Goal: Navigation & Orientation: Find specific page/section

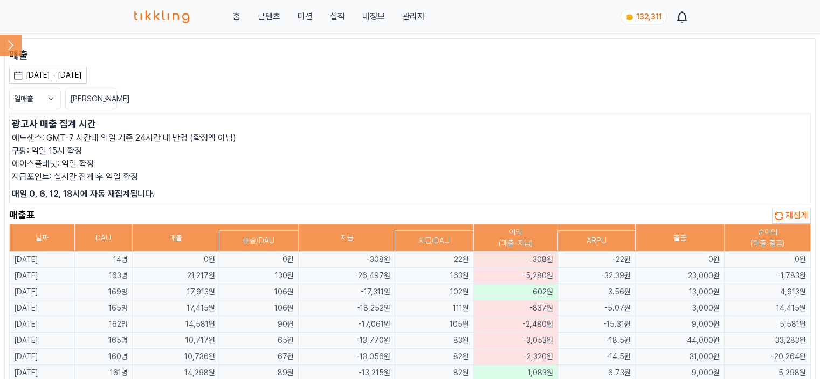
click at [800, 215] on span "재집계" at bounding box center [797, 215] width 23 height 10
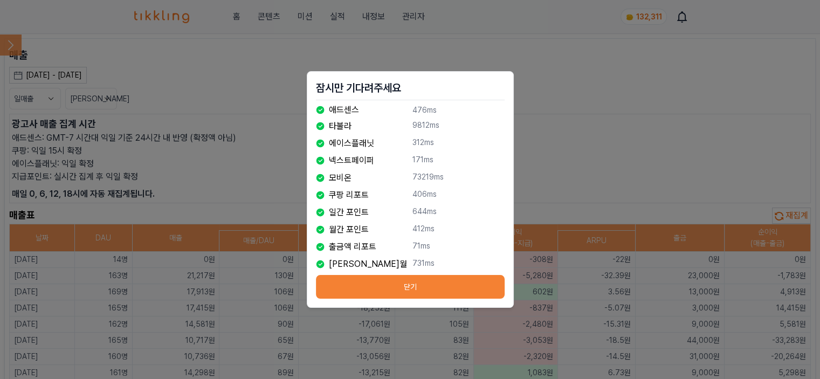
click at [450, 287] on button "닫기" at bounding box center [410, 287] width 189 height 24
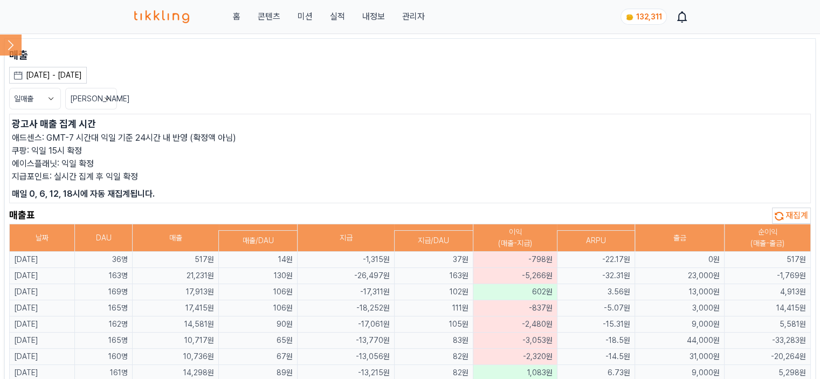
click at [17, 49] on icon at bounding box center [11, 45] width 22 height 22
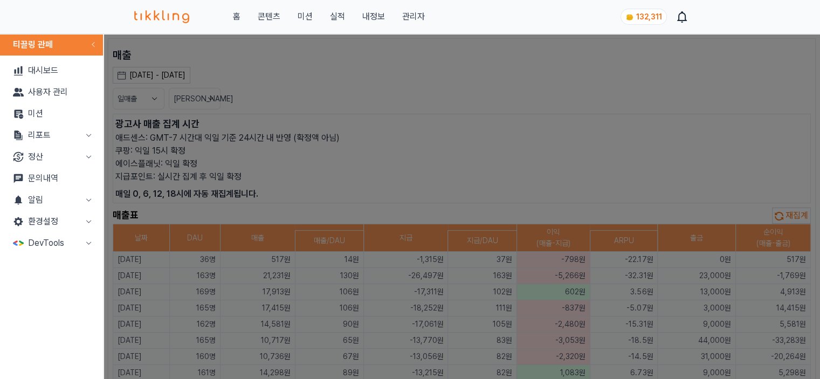
click at [39, 143] on button "리포트" at bounding box center [51, 136] width 94 height 22
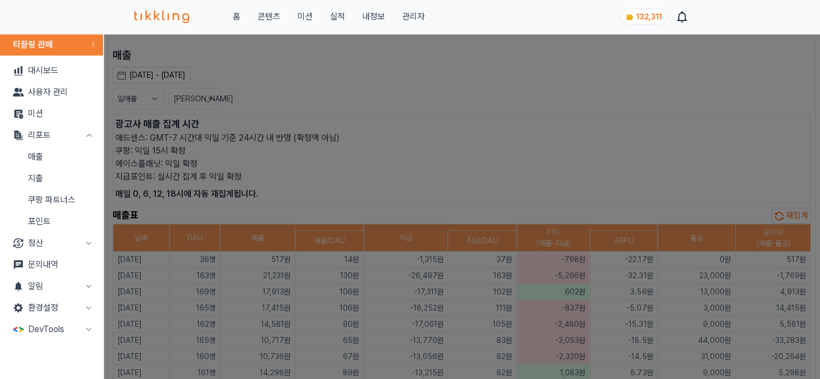
click at [47, 178] on link "지출" at bounding box center [51, 179] width 94 height 22
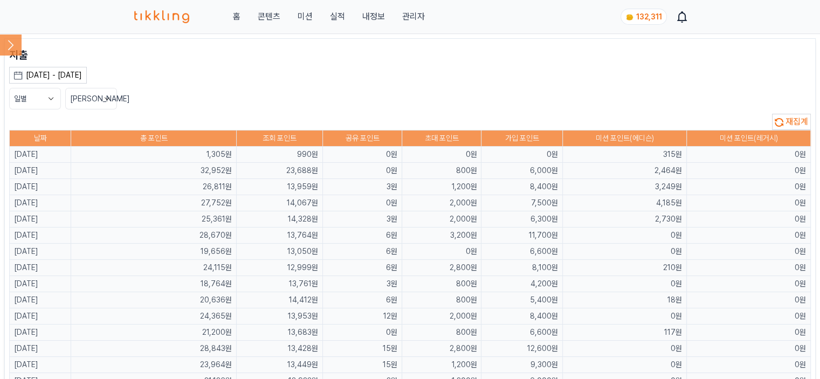
click at [372, 102] on div "일별 최신순" at bounding box center [410, 99] width 802 height 22
click at [15, 44] on icon at bounding box center [11, 45] width 22 height 22
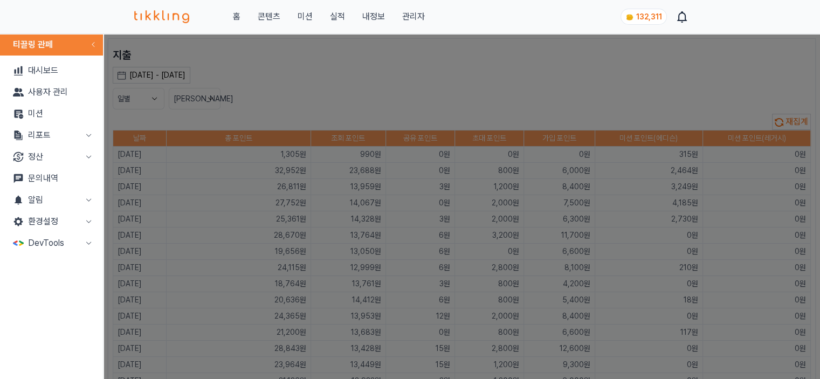
click at [36, 116] on link "미션" at bounding box center [51, 114] width 94 height 22
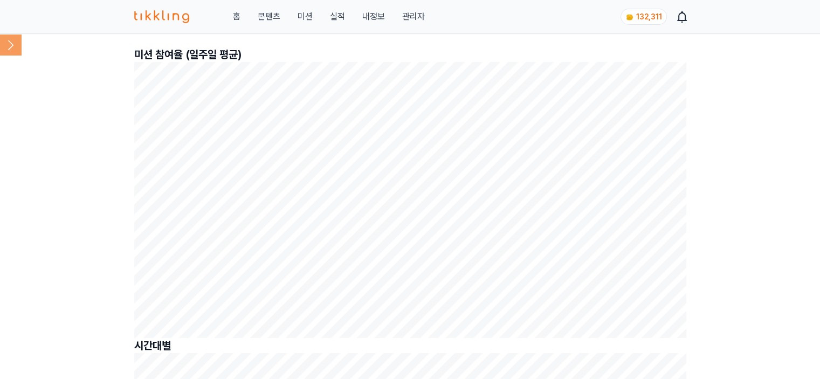
click at [15, 50] on icon at bounding box center [11, 45] width 22 height 22
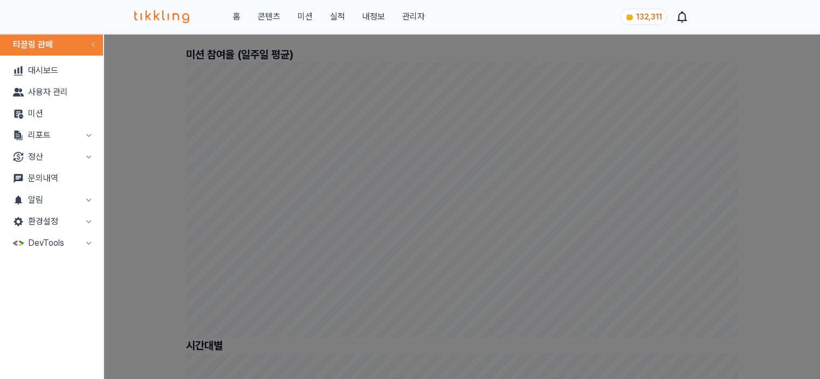
click at [52, 125] on button "리포트" at bounding box center [51, 136] width 94 height 22
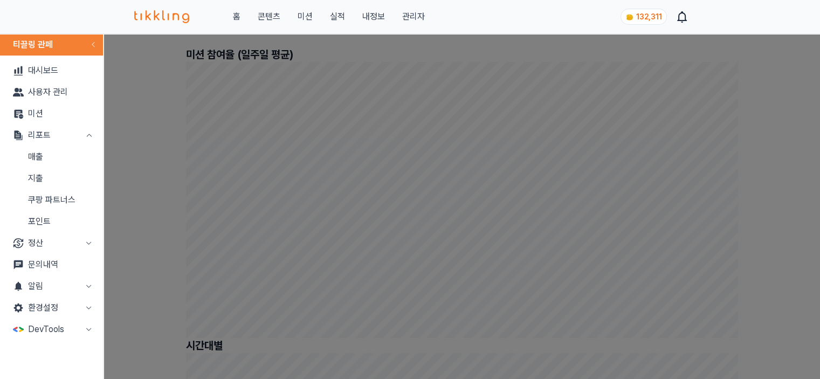
click at [66, 153] on link "매출" at bounding box center [51, 157] width 94 height 22
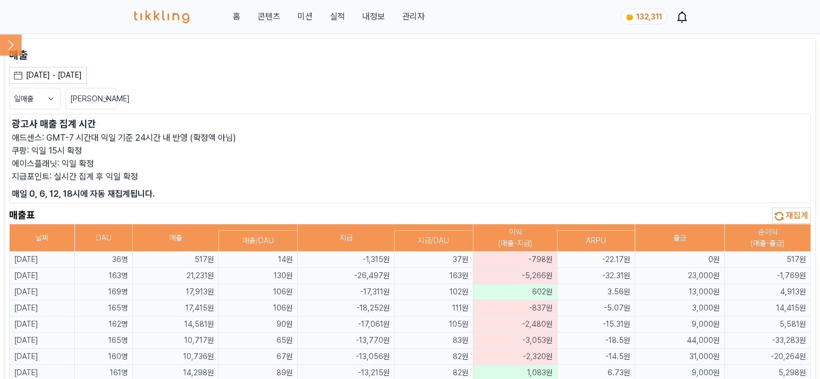
click at [327, 144] on p "쿠팡: 익일 15시 확정" at bounding box center [410, 150] width 796 height 13
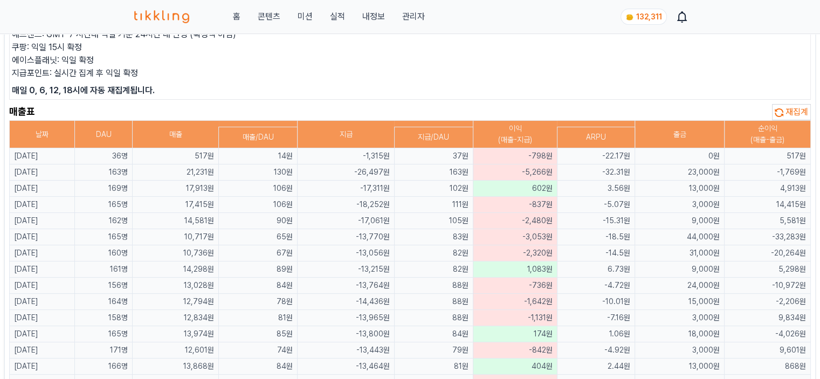
scroll to position [108, 0]
